Goal: Task Accomplishment & Management: Complete application form

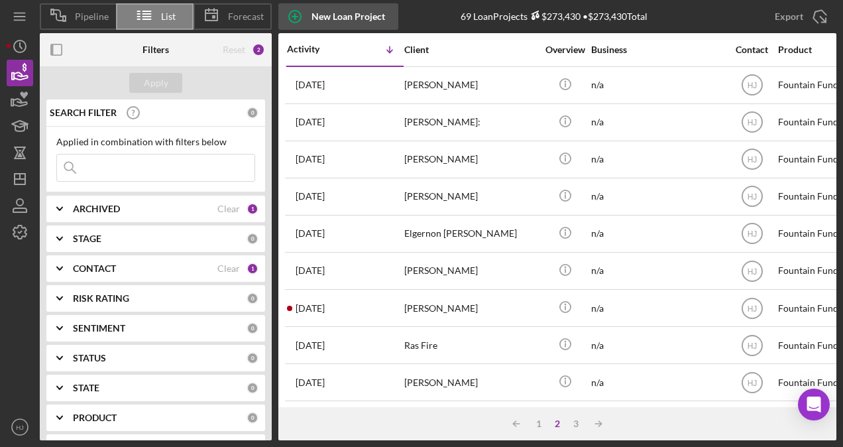
click at [330, 16] on div "New Loan Project" at bounding box center [349, 16] width 74 height 27
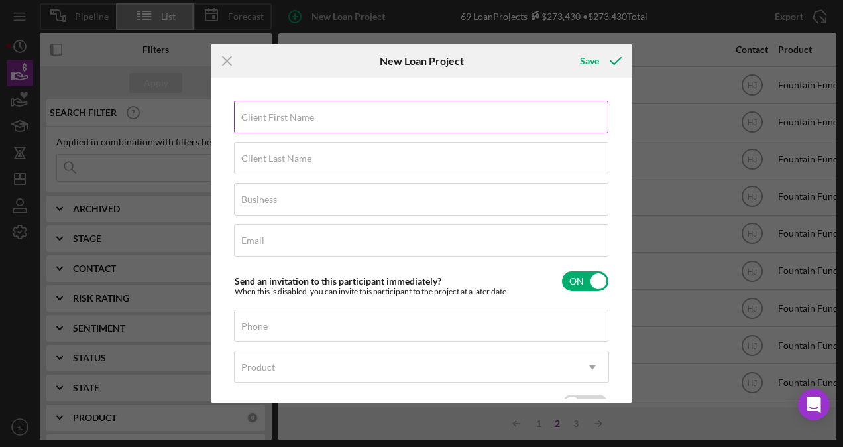
click at [319, 115] on div "Client First Name Required" at bounding box center [421, 117] width 375 height 33
type input "Azan"
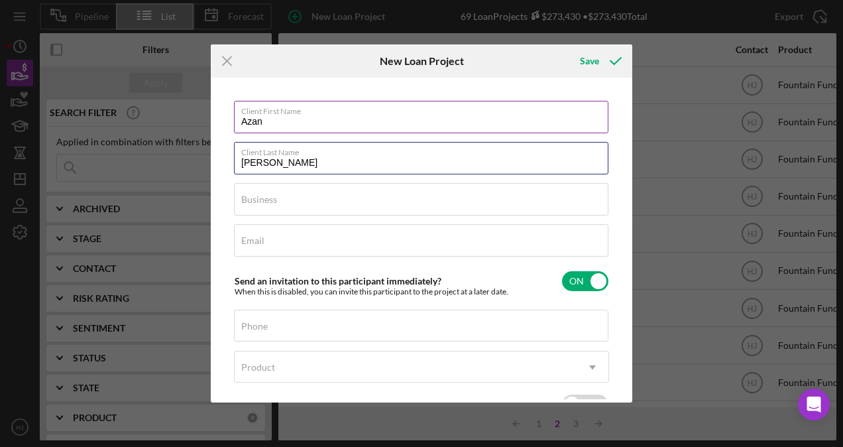
type input "[PERSON_NAME]"
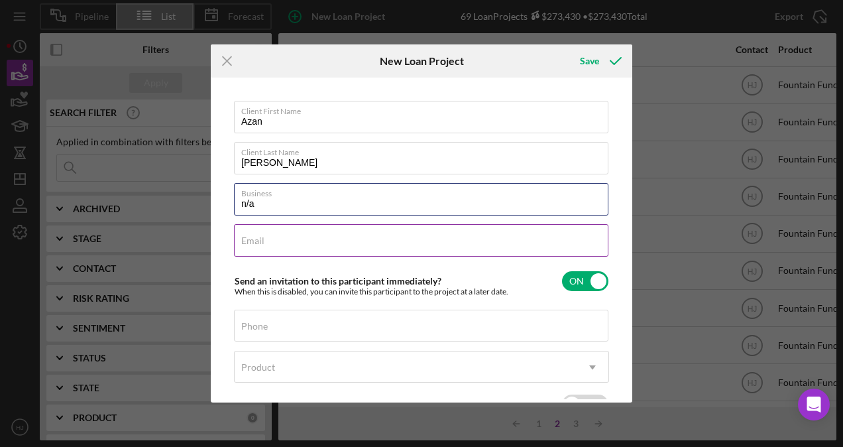
type input "n/a"
click at [251, 243] on label "Email" at bounding box center [252, 240] width 23 height 11
click at [251, 243] on input "Email" at bounding box center [421, 240] width 375 height 32
click at [353, 235] on label "Email" at bounding box center [424, 232] width 367 height 15
click at [353, 235] on input "1" at bounding box center [421, 240] width 375 height 32
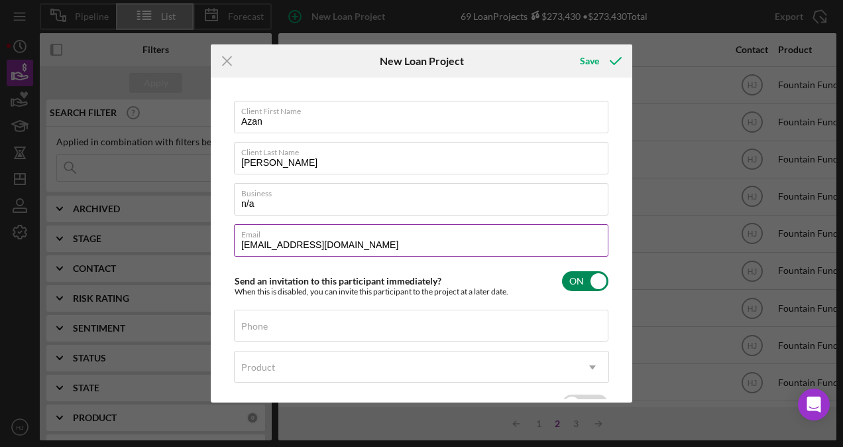
click at [353, 249] on input "[EMAIL_ADDRESS][DOMAIN_NAME]" at bounding box center [421, 240] width 375 height 32
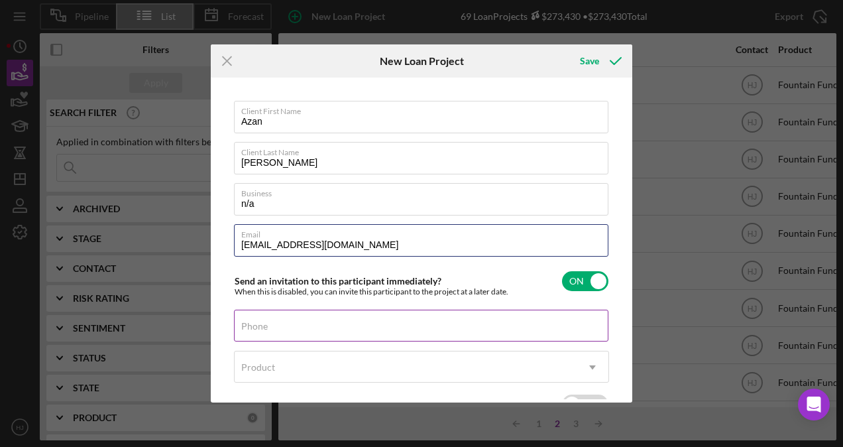
type input "[EMAIL_ADDRESS][DOMAIN_NAME]"
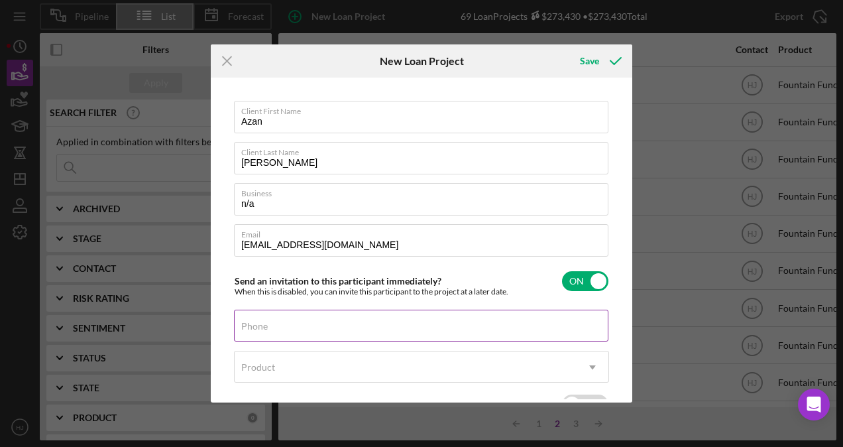
click at [347, 321] on div "Phone" at bounding box center [421, 326] width 375 height 33
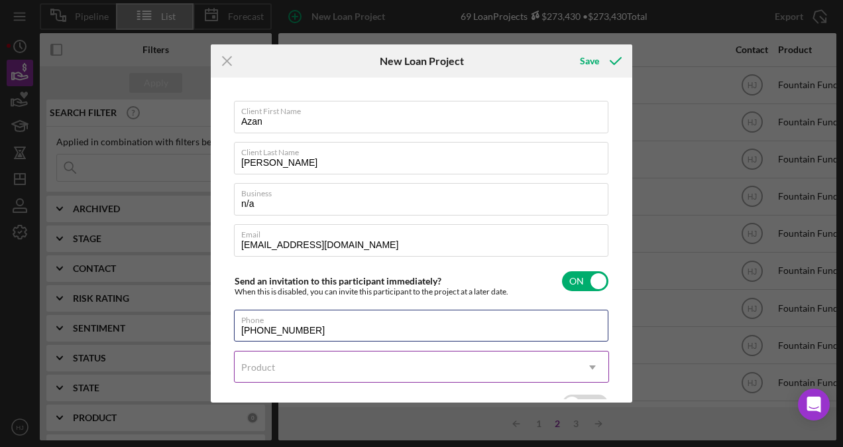
type input "[PHONE_NUMBER]"
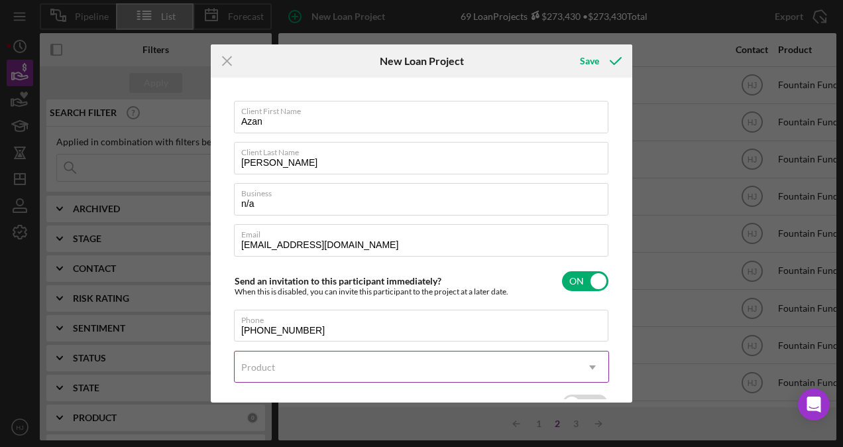
click at [327, 354] on div "Product" at bounding box center [406, 367] width 342 height 30
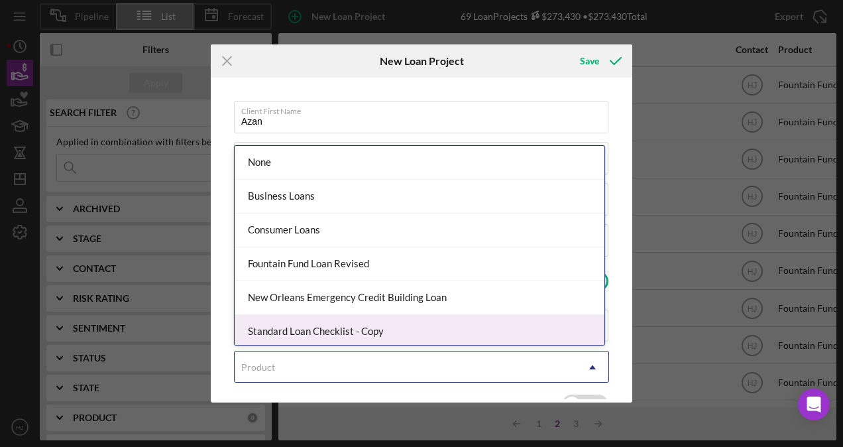
scroll to position [3, 0]
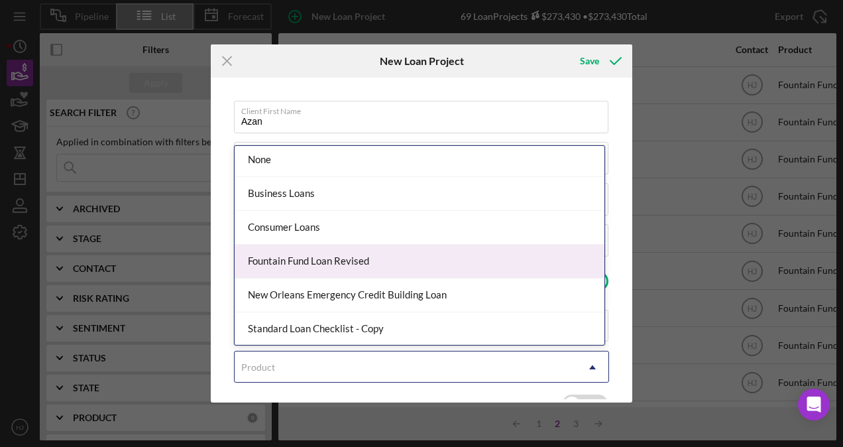
click at [316, 262] on div "Fountain Fund Loan Revised" at bounding box center [420, 262] width 370 height 34
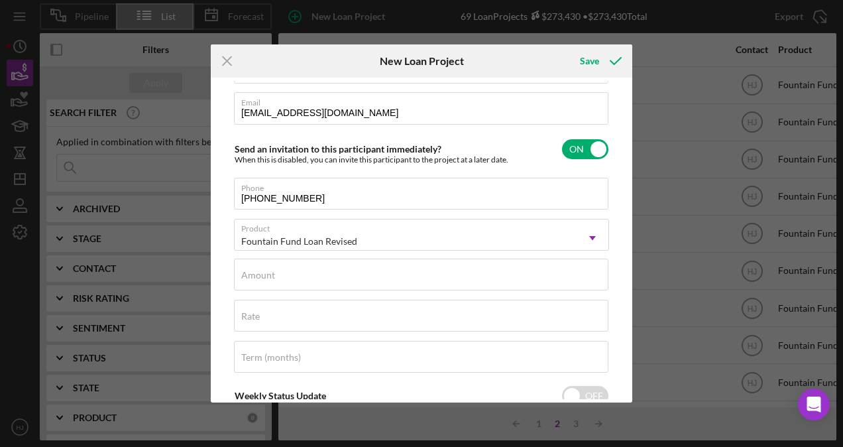
scroll to position [133, 0]
click at [297, 280] on input "Amount" at bounding box center [421, 274] width 375 height 32
type input "$5,000"
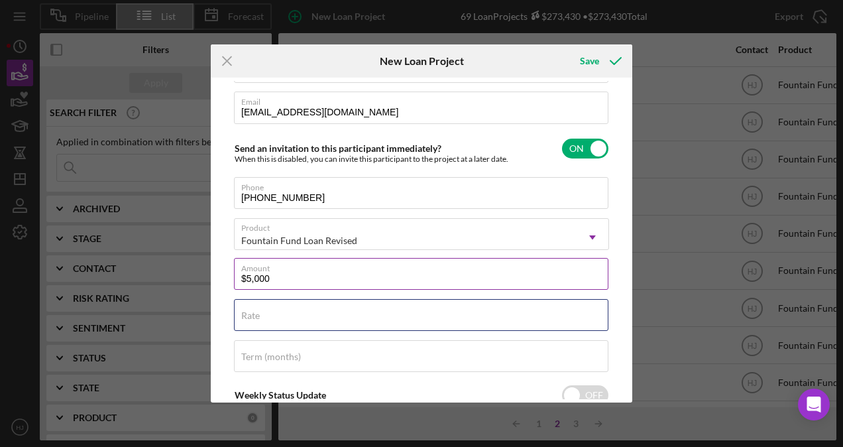
type input "3.000%"
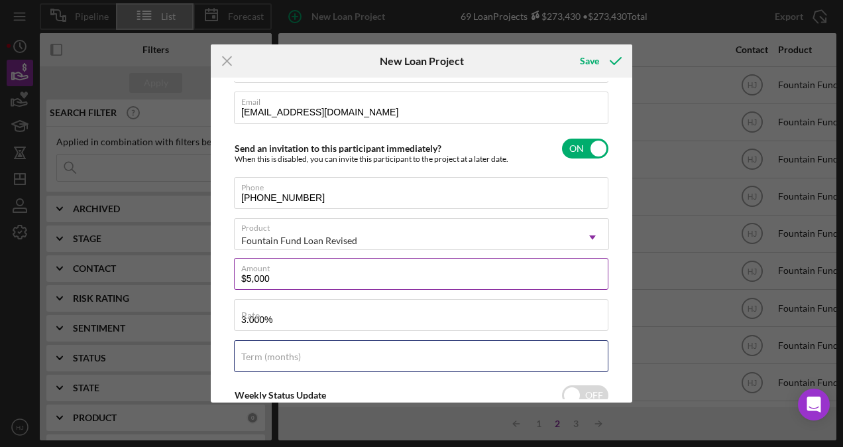
type input "111,971"
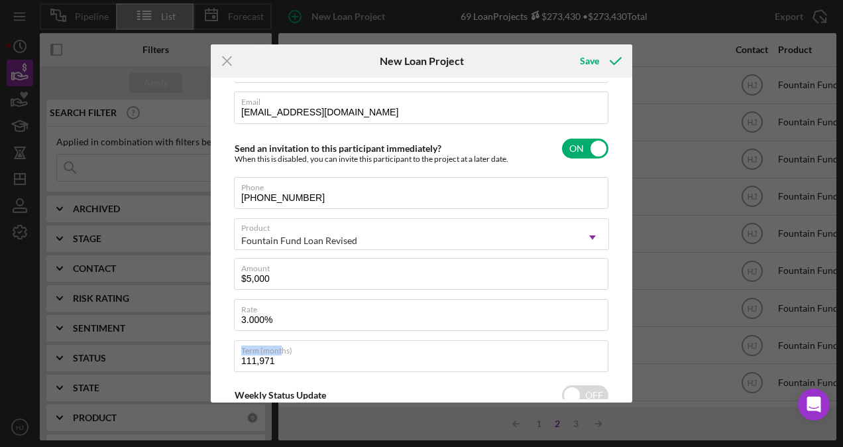
drag, startPoint x: 247, startPoint y: 354, endPoint x: 227, endPoint y: 361, distance: 21.6
click at [227, 361] on div "Client First Name Azan Client Last Name [PERSON_NAME] Business n/a Email [EMAIL…" at bounding box center [421, 239] width 415 height 317
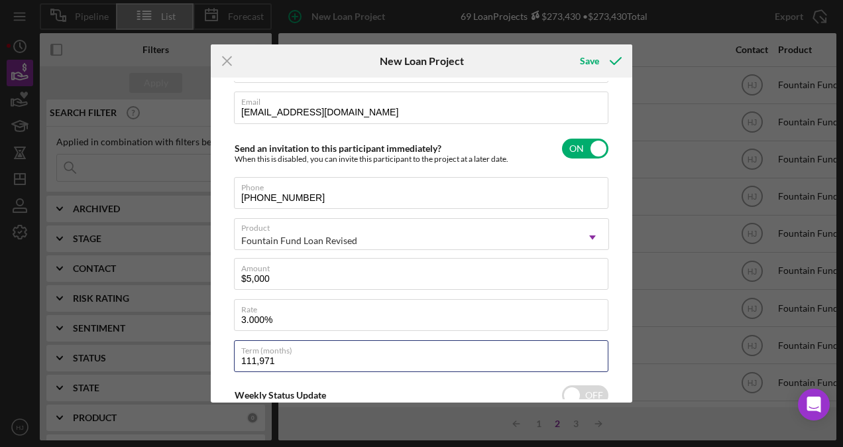
click at [224, 363] on div "Client First Name Azan Client Last Name [PERSON_NAME] Business n/a Email [EMAIL…" at bounding box center [421, 239] width 415 height 317
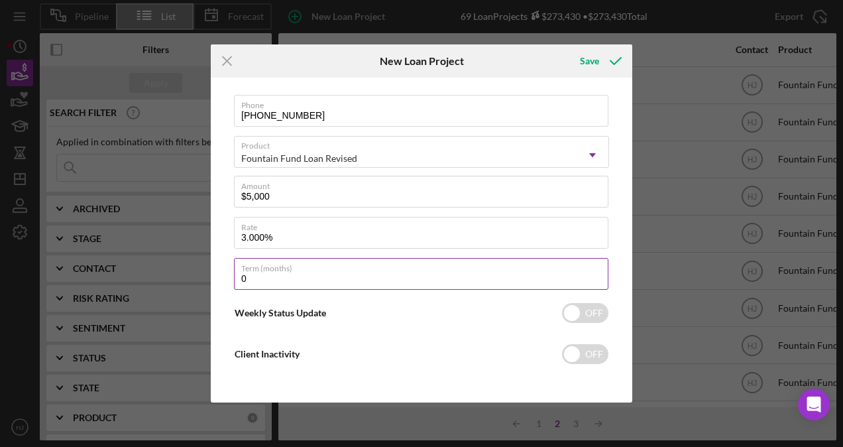
scroll to position [215, 0]
type input "0"
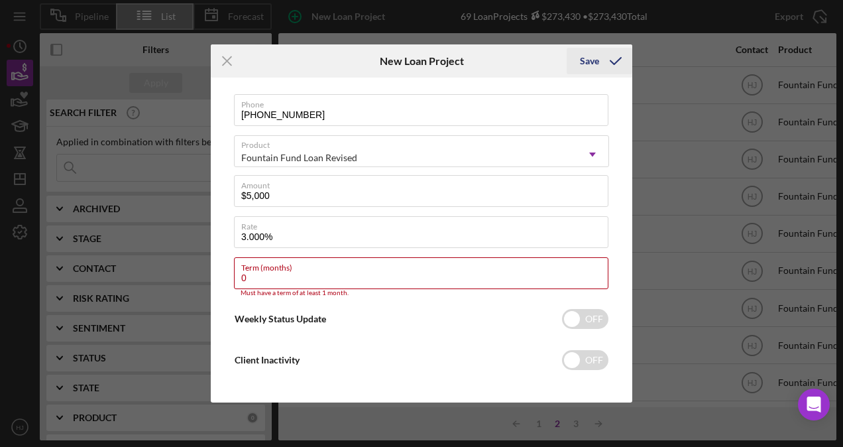
click at [598, 62] on div "Save" at bounding box center [589, 61] width 19 height 27
click at [350, 276] on input "0" at bounding box center [421, 273] width 375 height 32
click at [275, 282] on input "0" at bounding box center [421, 273] width 375 height 32
click at [275, 281] on input "0" at bounding box center [421, 273] width 375 height 32
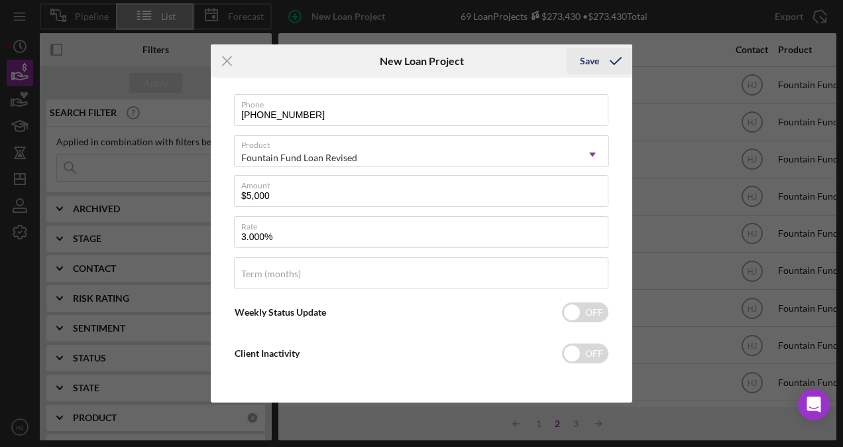
click at [588, 64] on div "Save" at bounding box center [589, 61] width 19 height 27
